Goal: Information Seeking & Learning: Find specific fact

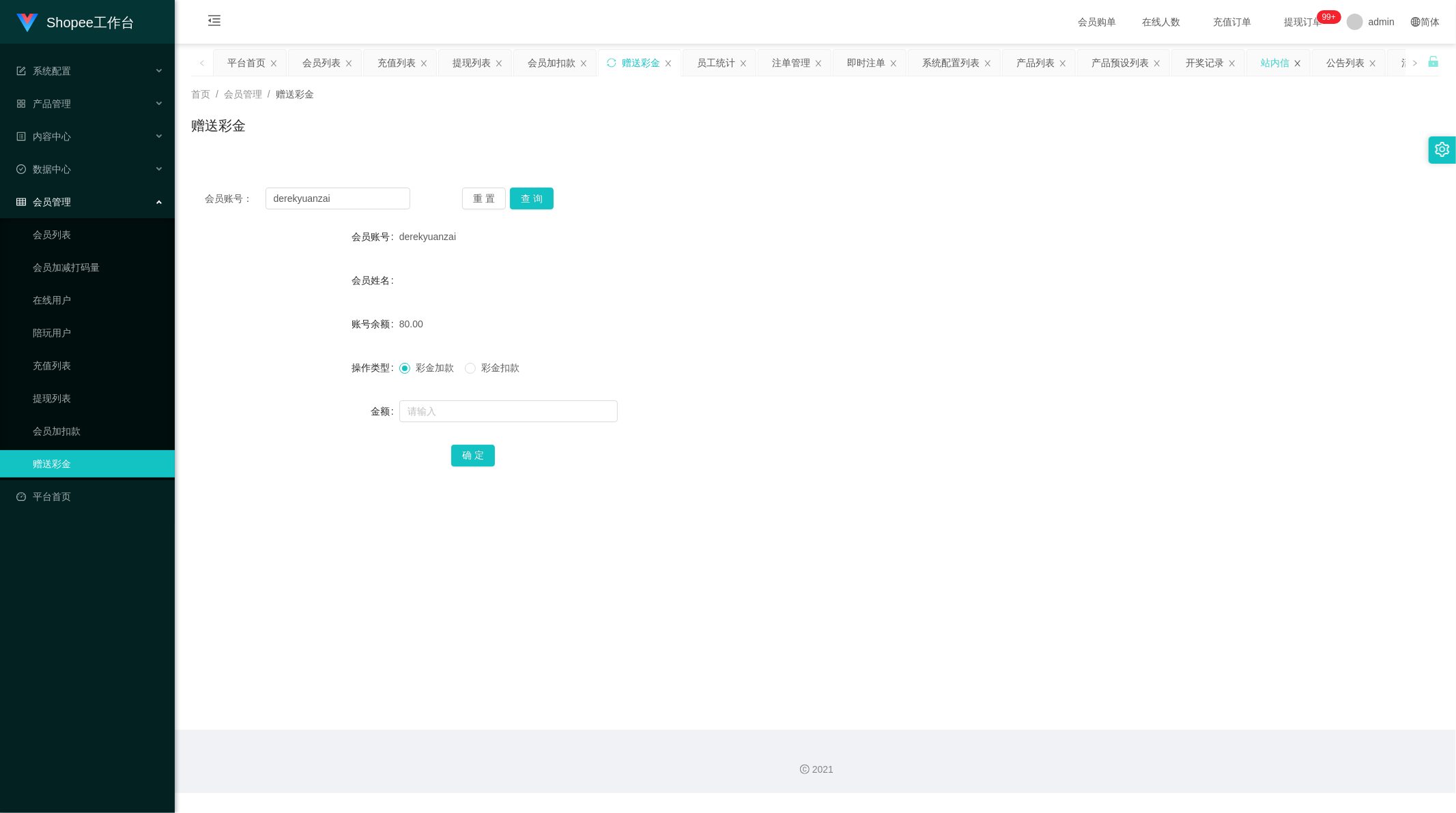
click at [1300, 63] on icon "图标: close" at bounding box center [1297, 63] width 8 height 8
click at [1300, 63] on div "活动列表" at bounding box center [1336, 63] width 73 height 28
click at [1281, 63] on icon "图标: close" at bounding box center [1284, 63] width 8 height 8
click at [699, 63] on div "员工统计" at bounding box center [694, 63] width 38 height 26
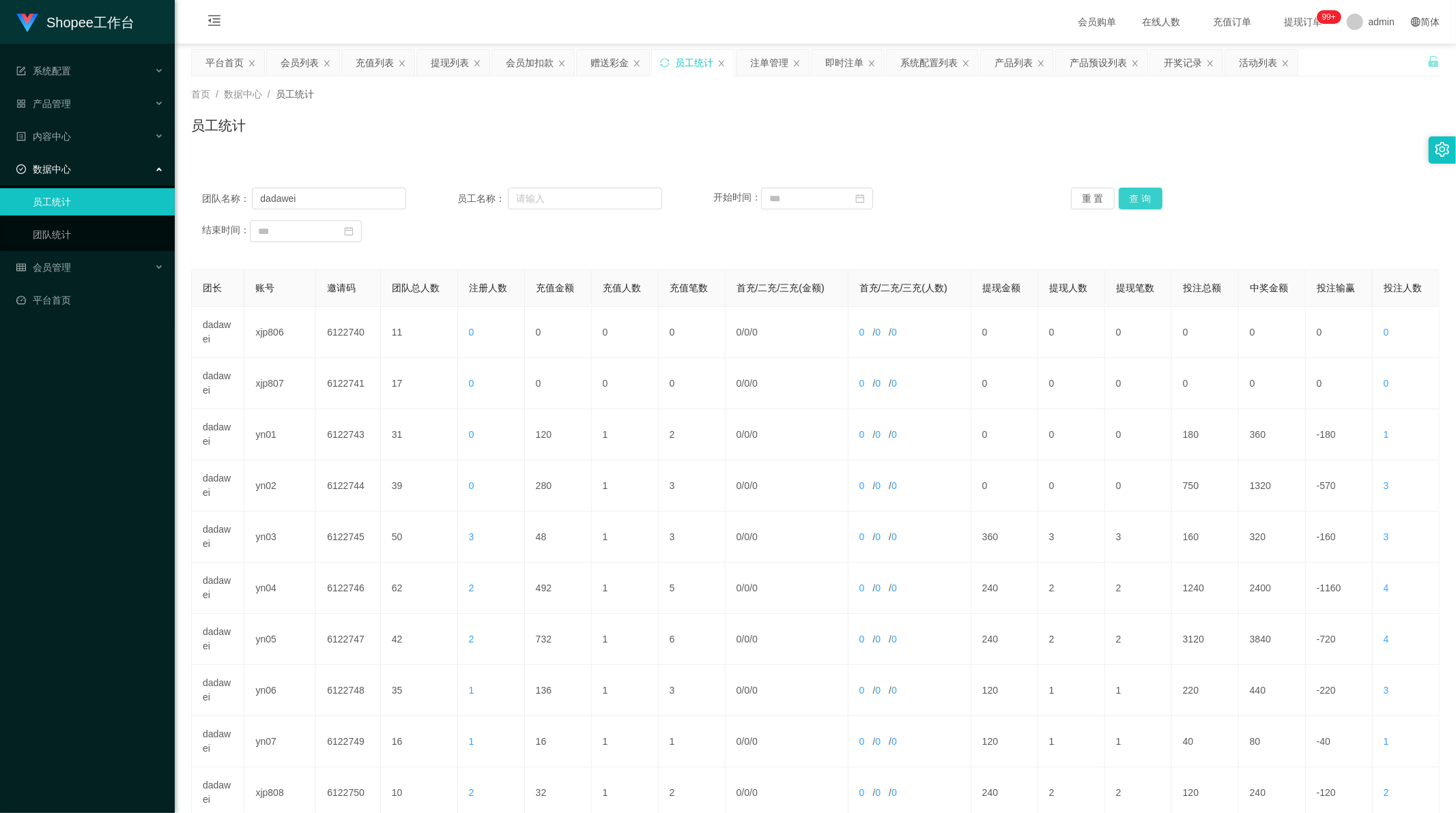
click at [1154, 200] on button "查 询" at bounding box center [1140, 198] width 44 height 22
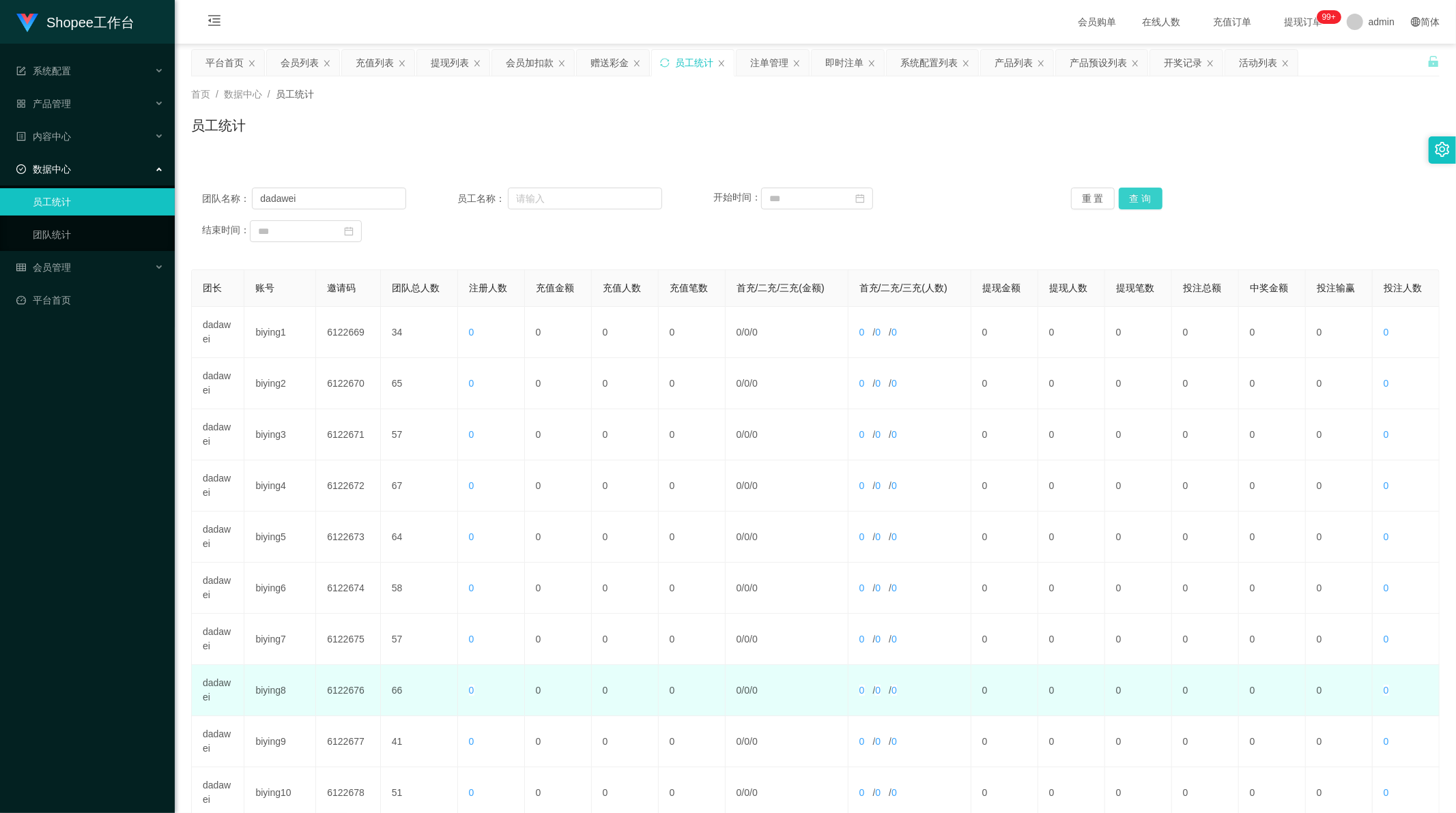
scroll to position [130, 0]
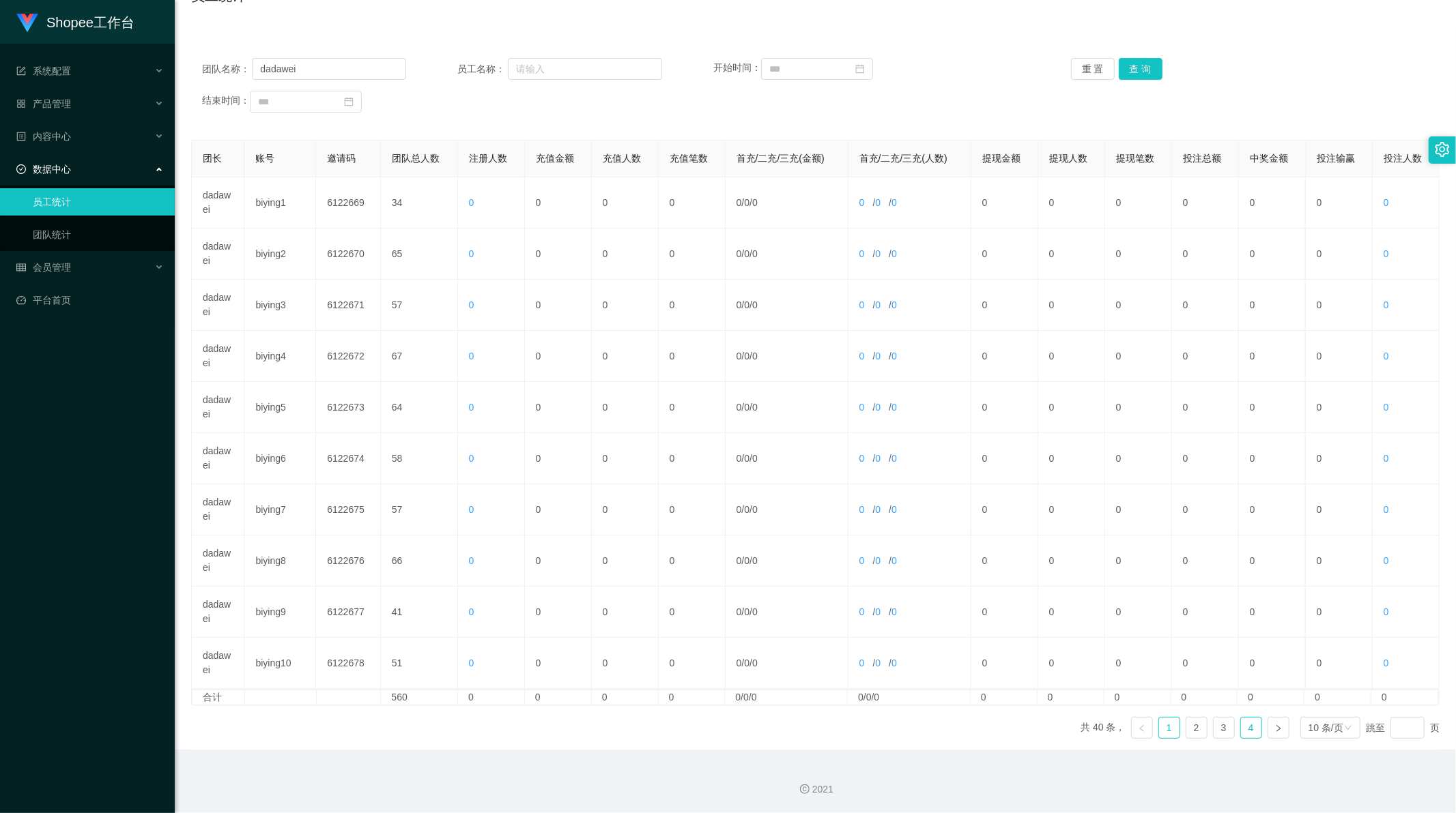
click at [1248, 727] on link "4" at bounding box center [1251, 728] width 21 height 21
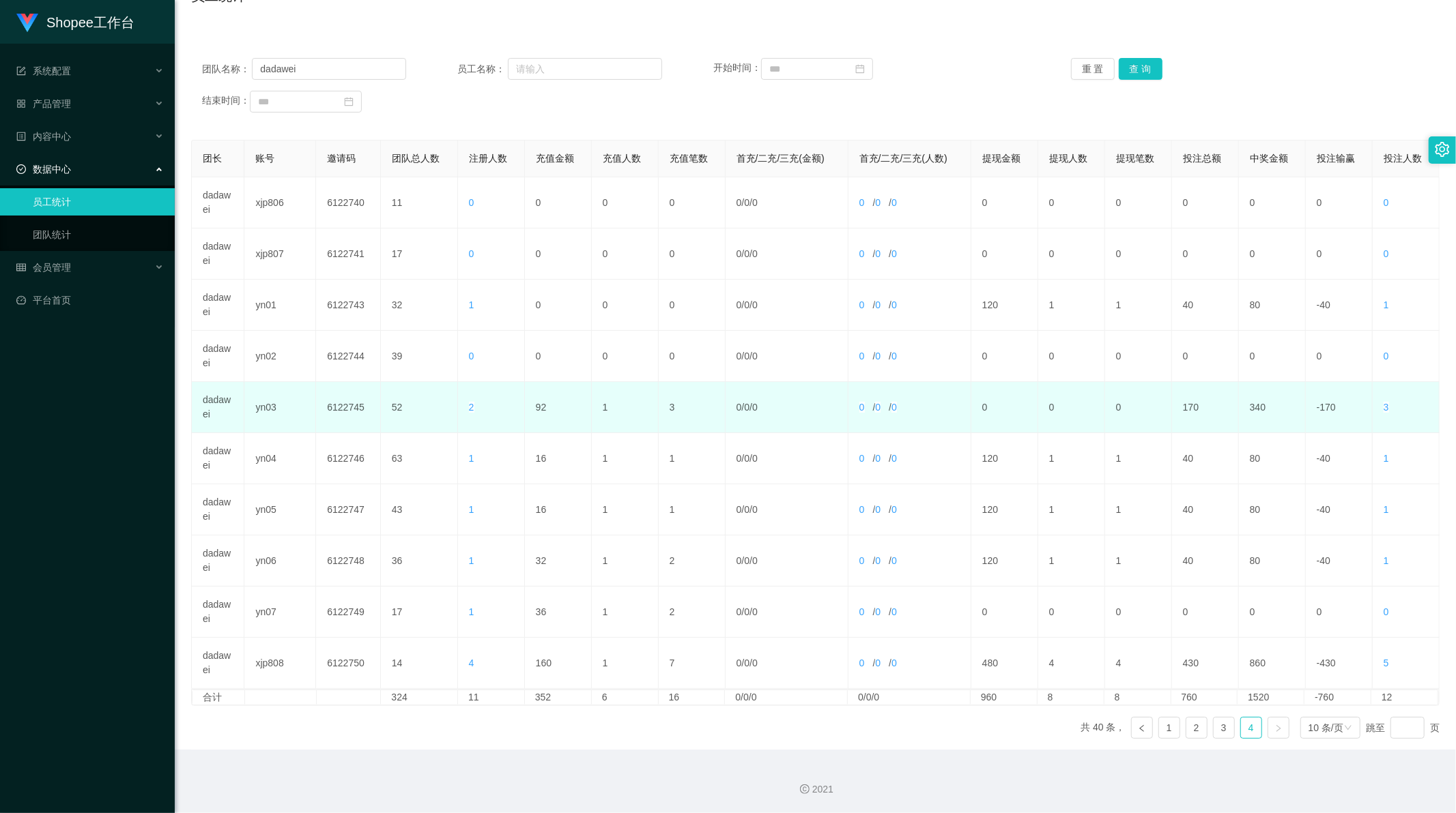
click at [542, 410] on td "92" at bounding box center [557, 407] width 67 height 51
click at [537, 406] on td "92" at bounding box center [557, 407] width 67 height 51
copy td "92"
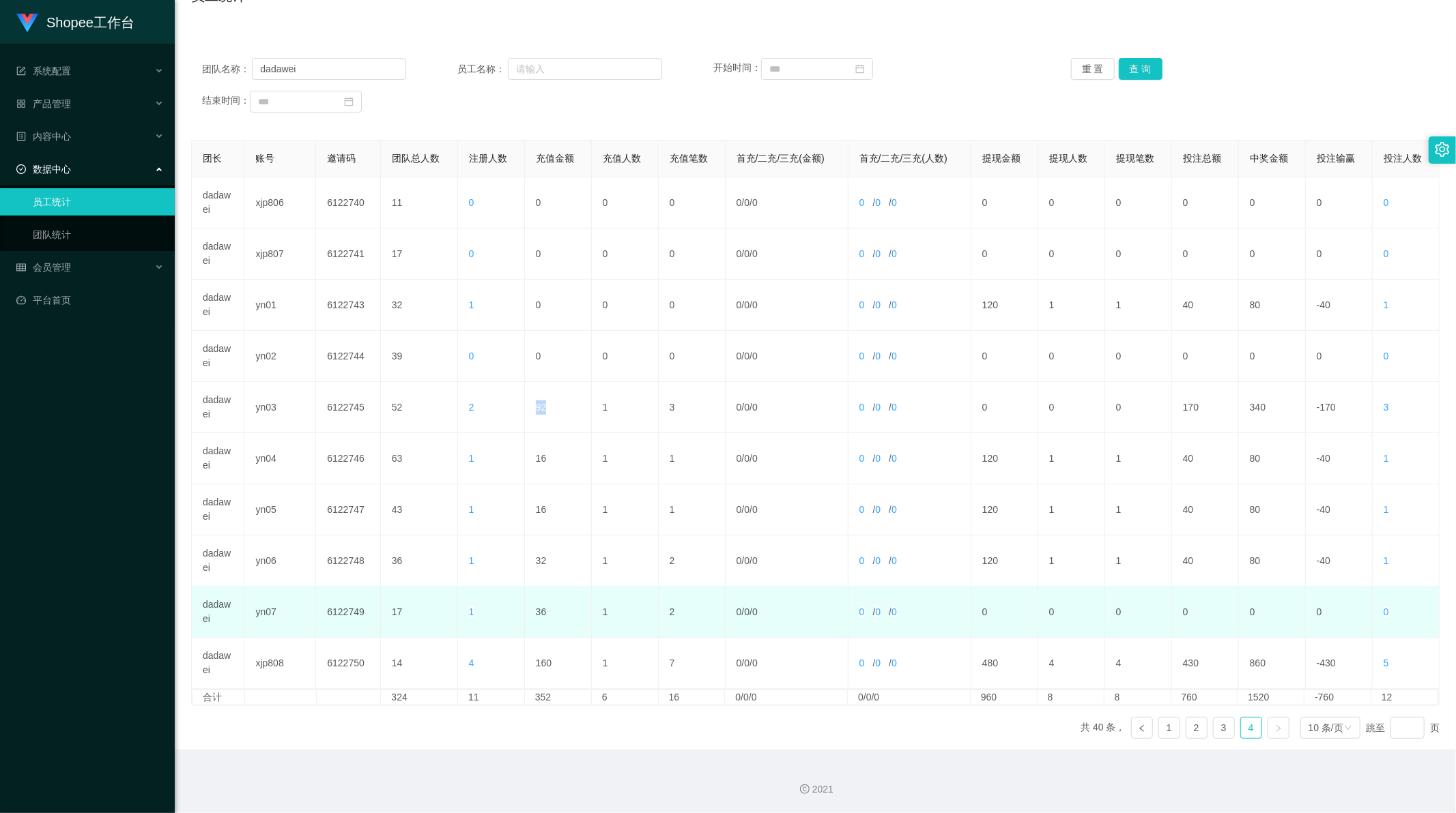
copy td "92"
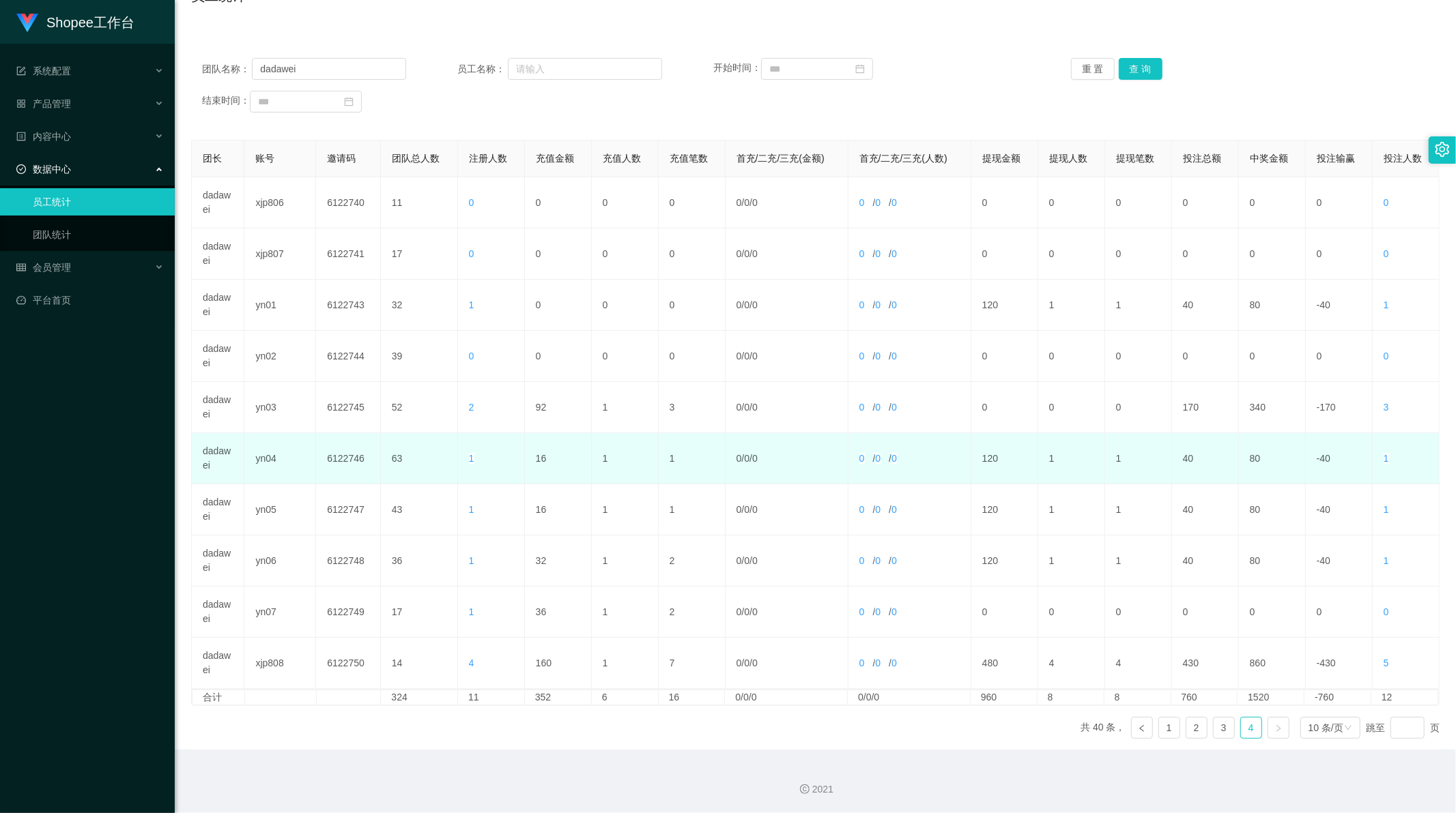
click at [537, 458] on td "16" at bounding box center [557, 459] width 67 height 51
copy td "16"
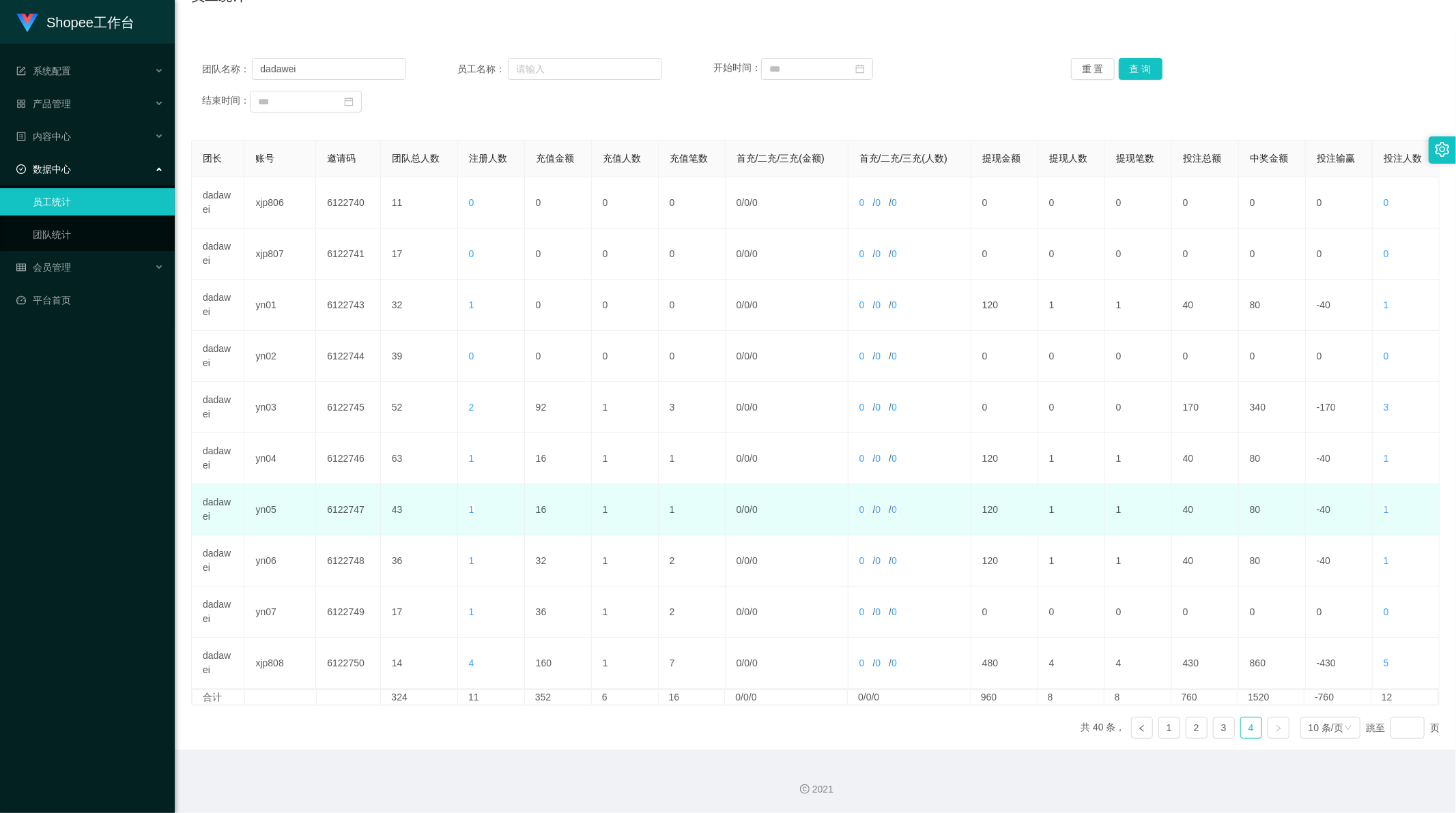
click at [540, 505] on td "16" at bounding box center [557, 510] width 67 height 51
copy td "16"
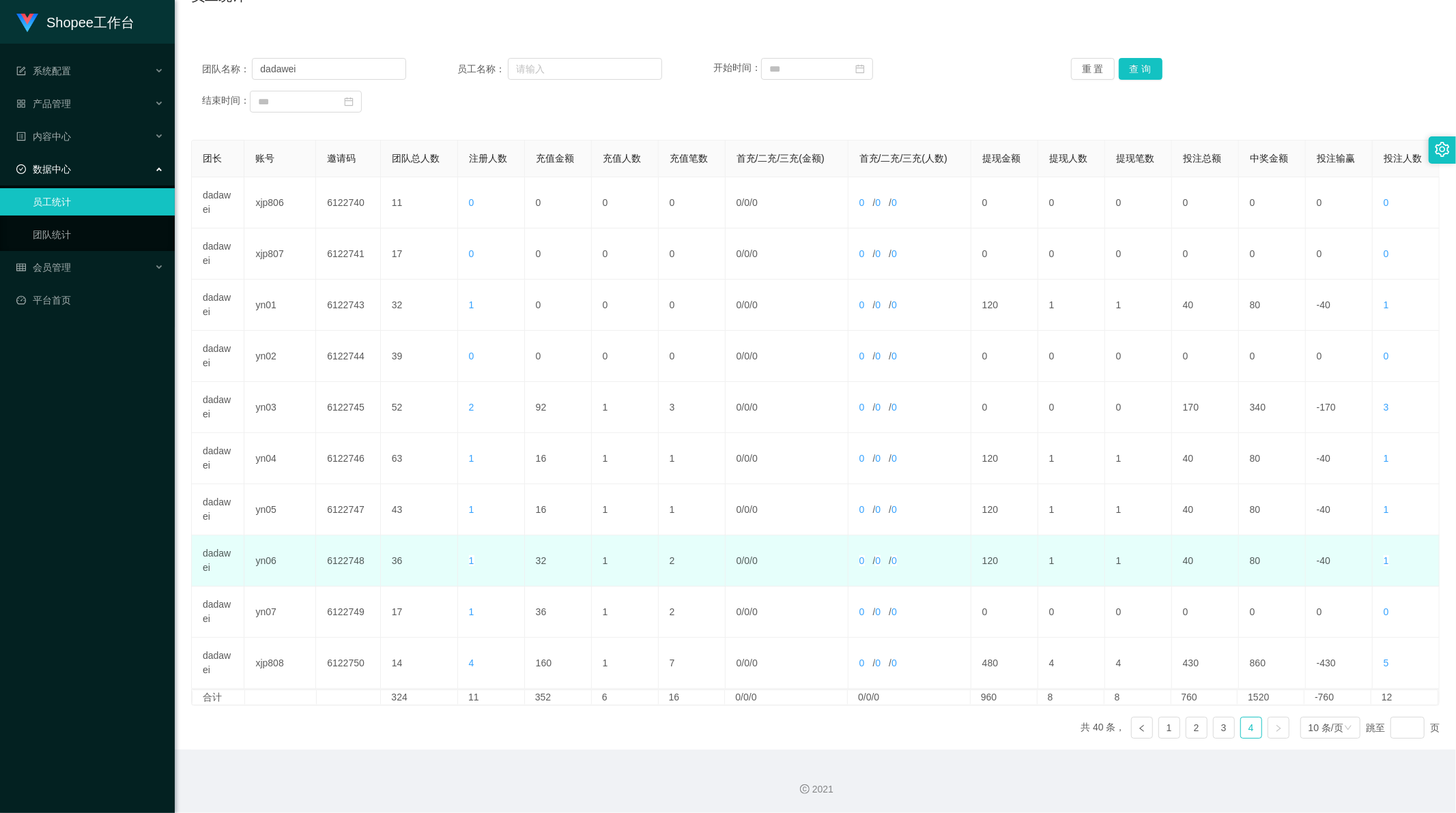
click at [540, 556] on td "32" at bounding box center [557, 561] width 67 height 51
copy td "32"
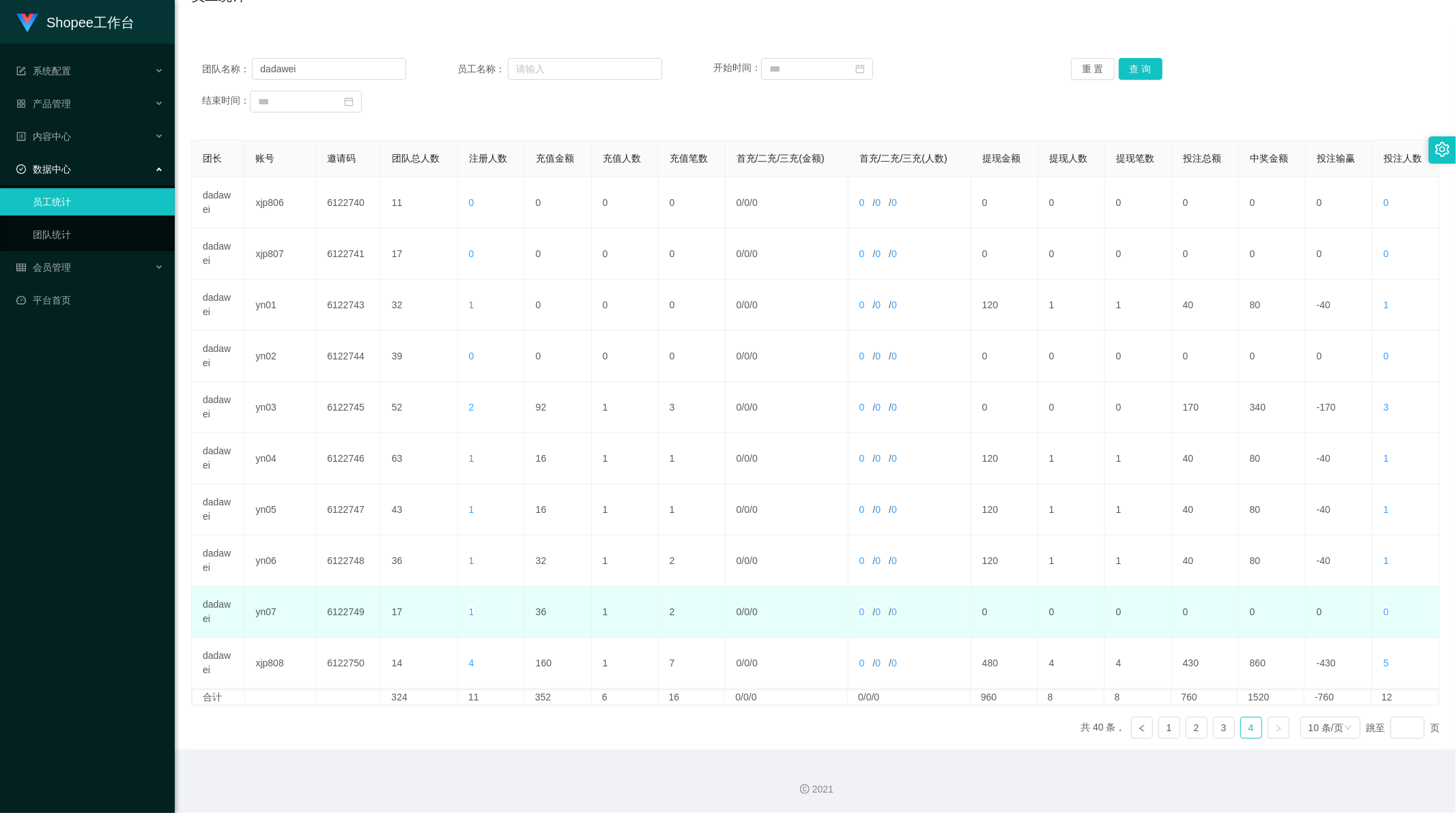
click at [541, 606] on td "36" at bounding box center [557, 612] width 67 height 51
copy td "36"
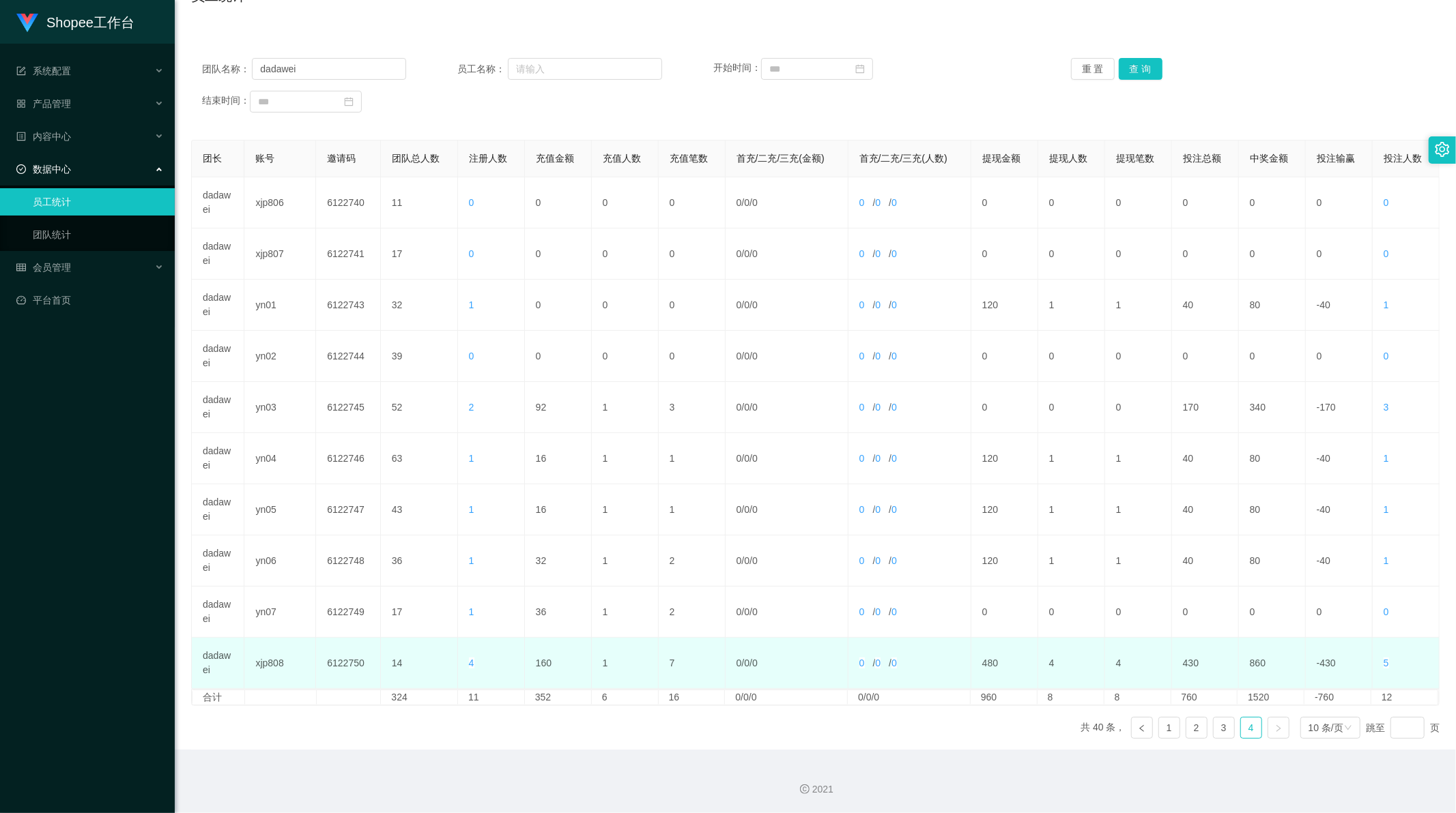
click at [540, 663] on td "160" at bounding box center [557, 663] width 67 height 51
copy td "160"
